Goal: Obtain resource: Obtain resource

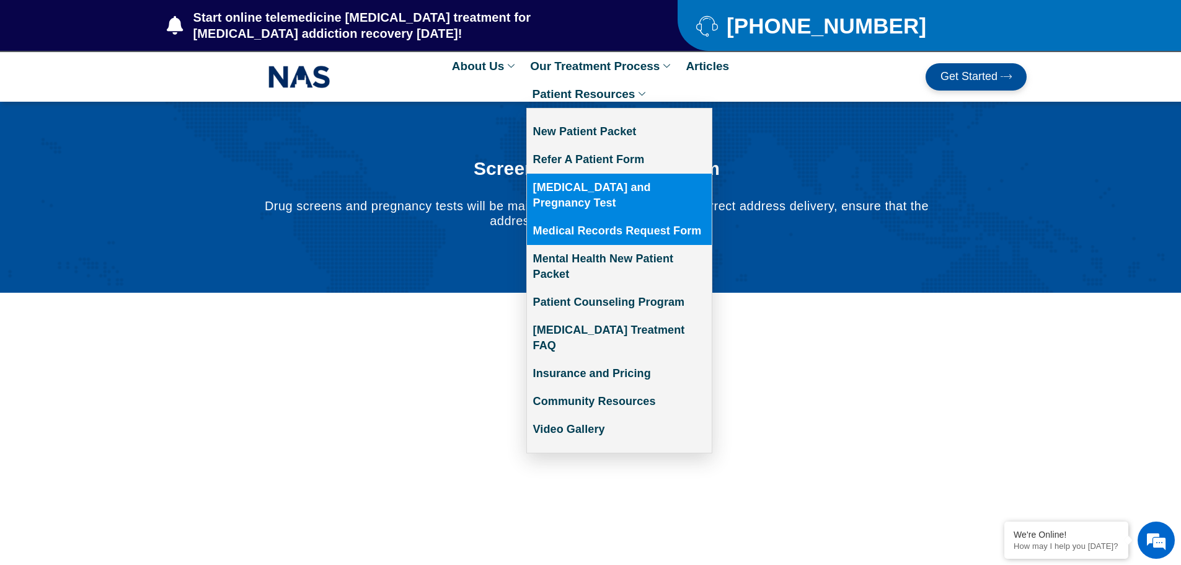
click at [614, 217] on link "Medical Records Request Form" at bounding box center [619, 231] width 185 height 28
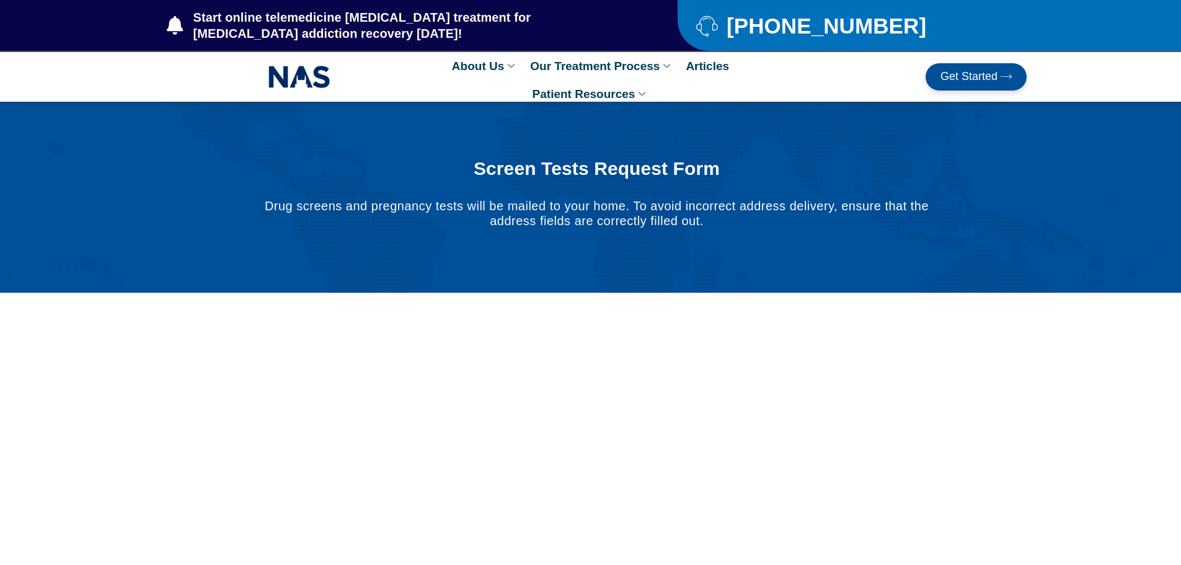
click at [973, 78] on span "Get Started" at bounding box center [968, 77] width 57 height 12
